Goal: Task Accomplishment & Management: Manage account settings

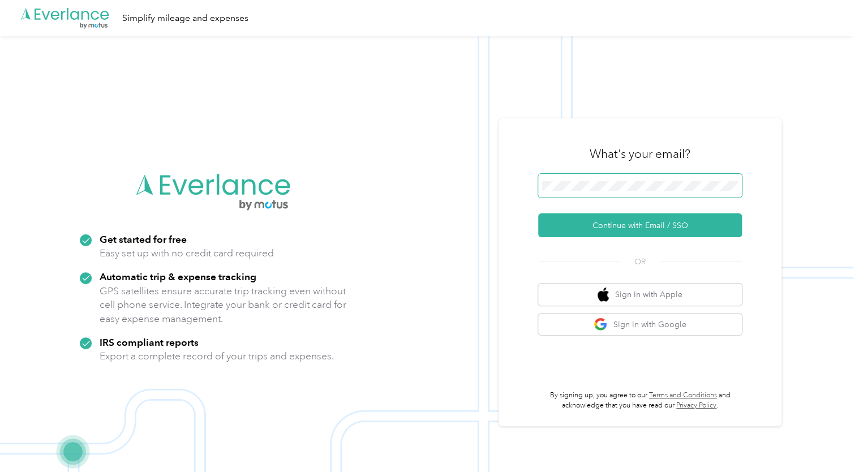
click at [612, 192] on span at bounding box center [640, 186] width 204 height 24
click at [594, 224] on button "Continue with Email / SSO" at bounding box center [640, 225] width 204 height 24
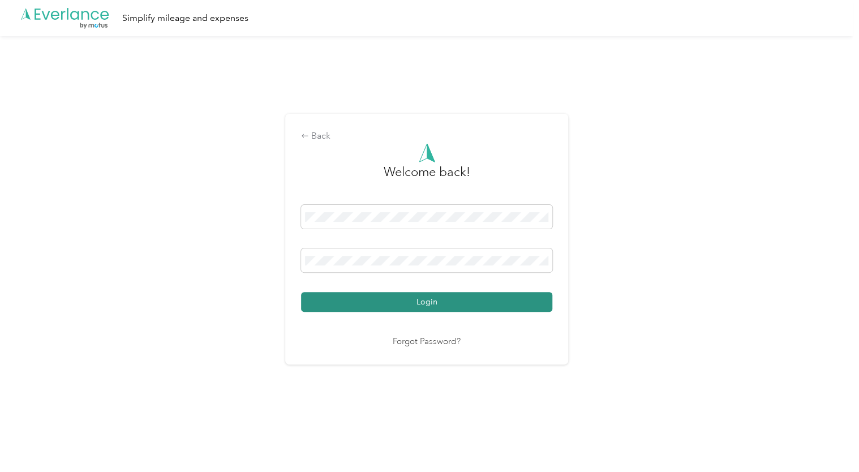
click at [378, 305] on button "Login" at bounding box center [426, 302] width 251 height 20
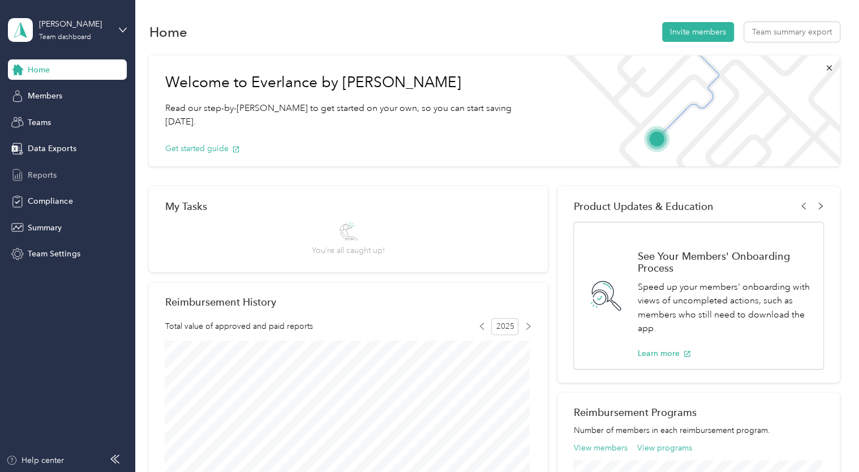
click at [48, 169] on span "Reports" at bounding box center [42, 175] width 29 height 12
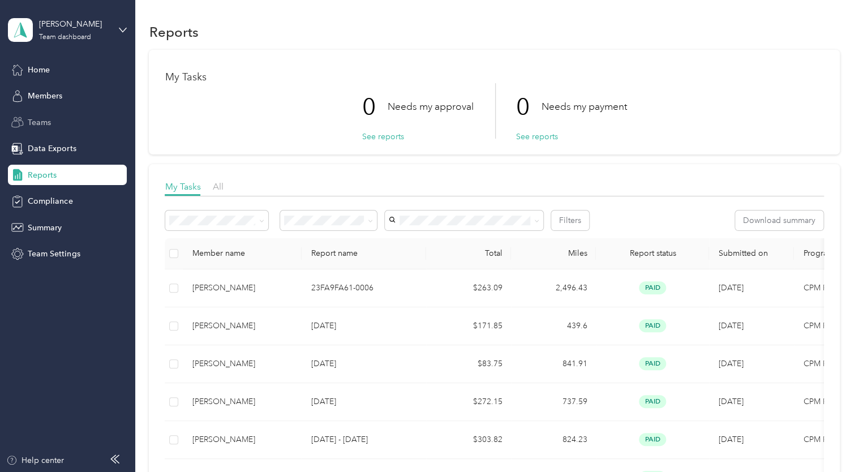
click at [33, 121] on span "Teams" at bounding box center [39, 123] width 23 height 12
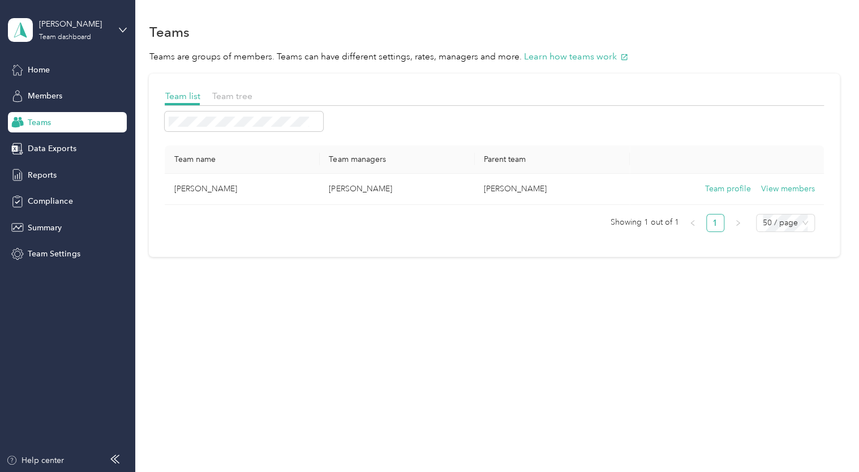
click at [93, 41] on div "Rerko Team dashboard" at bounding box center [59, 30] width 102 height 24
click at [82, 92] on div "Team dashboard" at bounding box center [191, 93] width 350 height 20
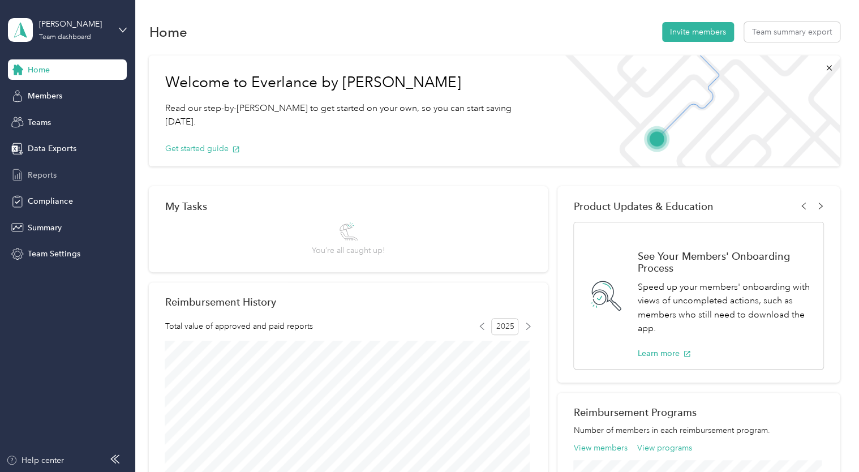
click at [55, 182] on div "Reports" at bounding box center [67, 175] width 119 height 20
